Goal: Browse casually

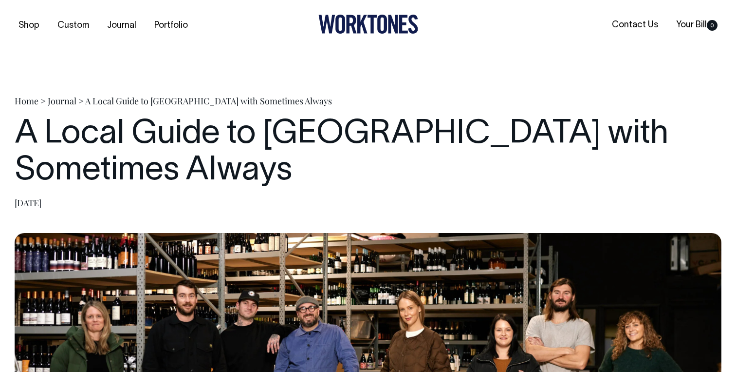
click at [385, 20] on icon at bounding box center [382, 24] width 10 height 19
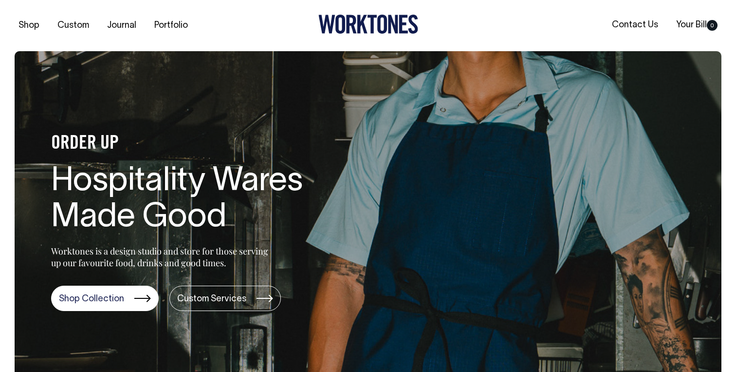
drag, startPoint x: 76, startPoint y: 177, endPoint x: 126, endPoint y: 178, distance: 49.2
click at [126, 178] on h1 "Hospitality Wares Made Good" at bounding box center [207, 200] width 312 height 73
click at [115, 178] on h1 "Hospitality Wares Made Good" at bounding box center [207, 200] width 312 height 73
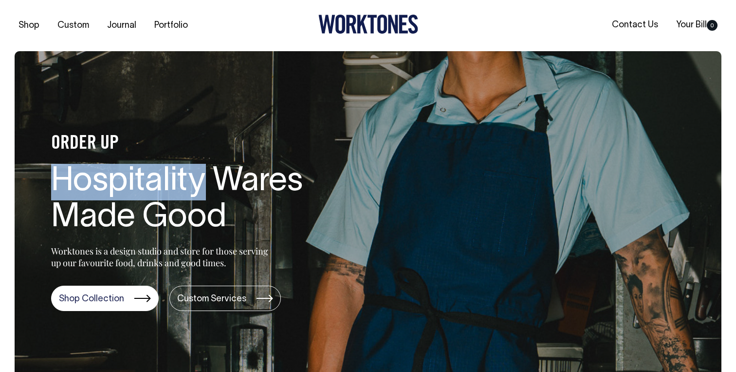
click at [115, 178] on h1 "Hospitality Wares Made Good" at bounding box center [207, 200] width 312 height 73
